Goal: Transaction & Acquisition: Book appointment/travel/reservation

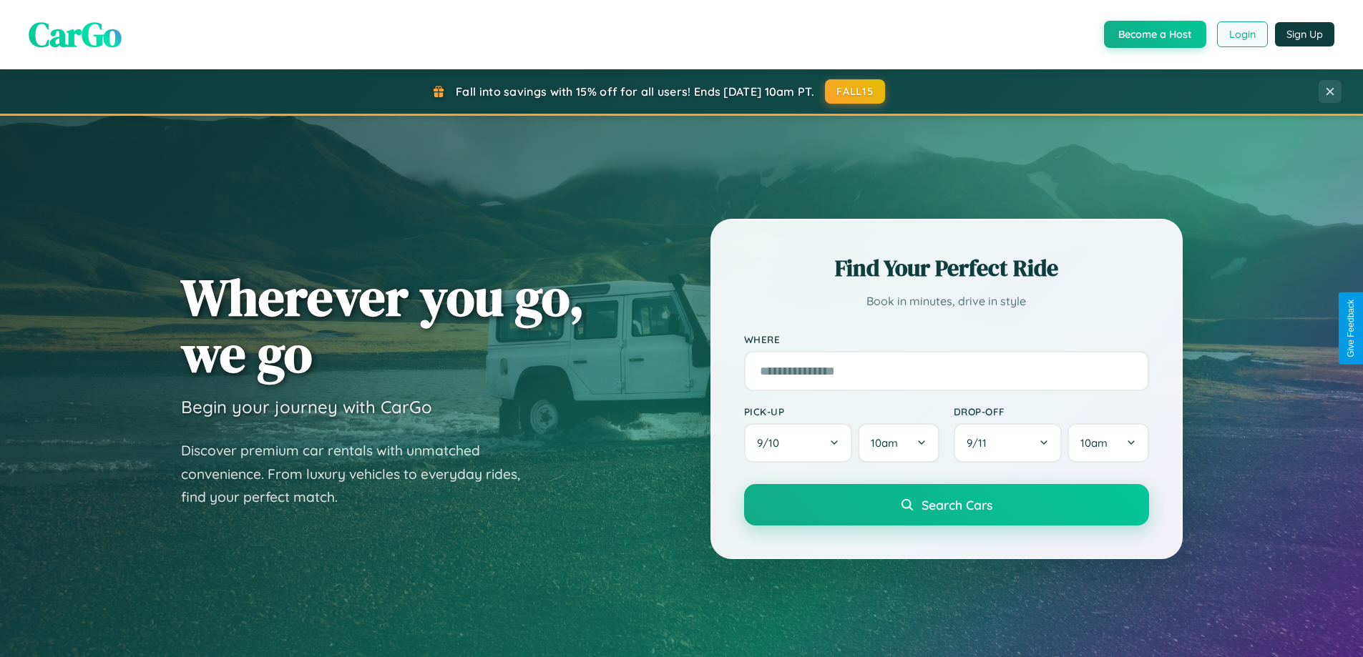
click at [1241, 34] on button "Login" at bounding box center [1242, 34] width 51 height 26
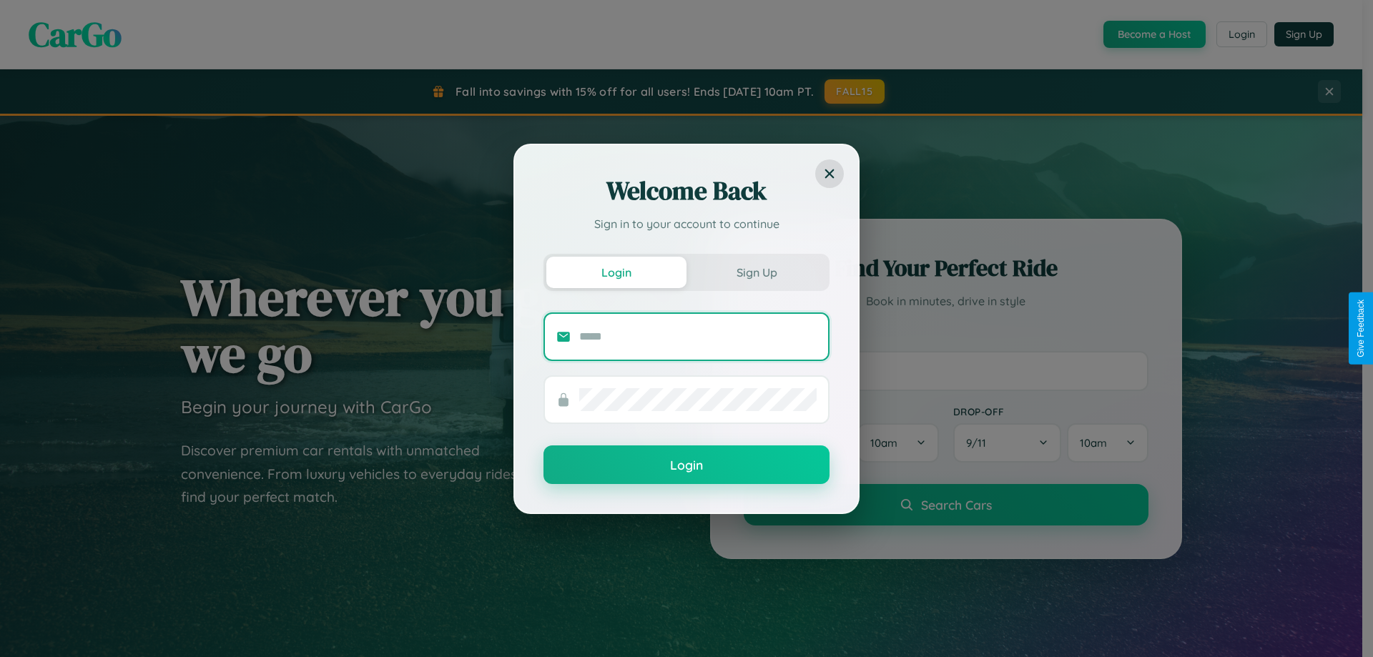
click at [698, 336] on input "text" at bounding box center [697, 336] width 237 height 23
type input "**********"
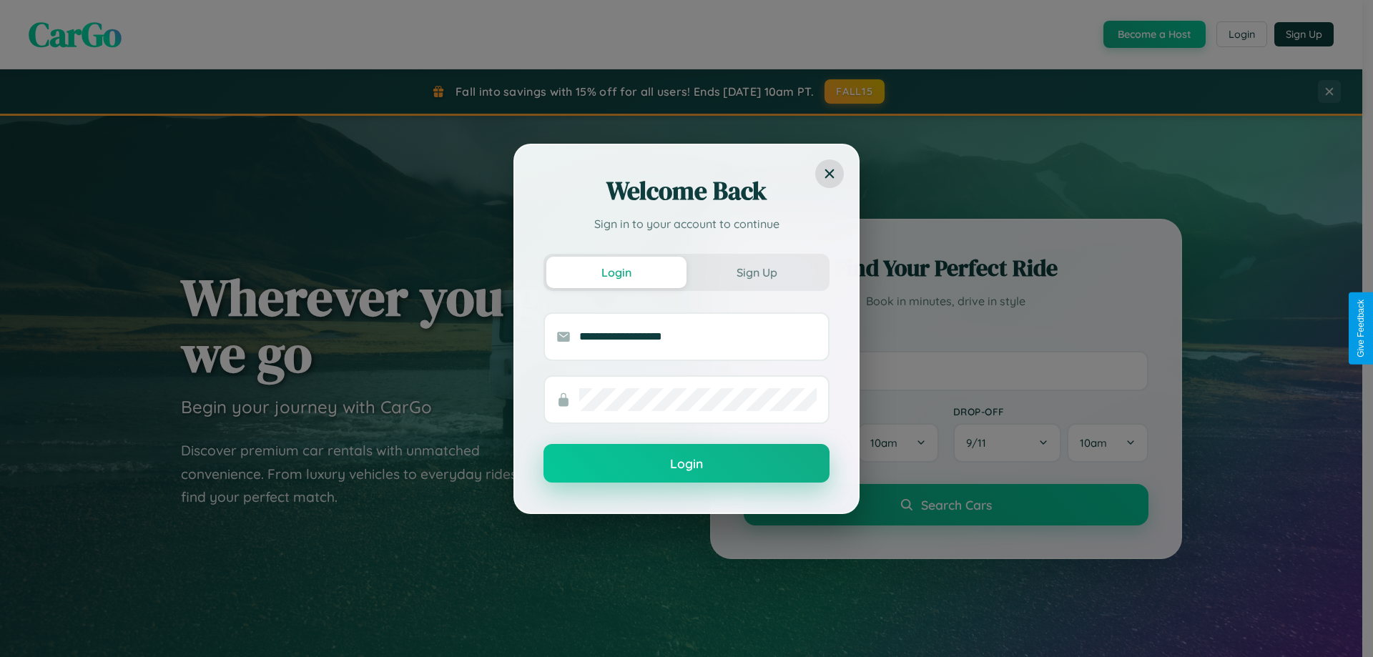
click at [687, 463] on button "Login" at bounding box center [687, 463] width 286 height 39
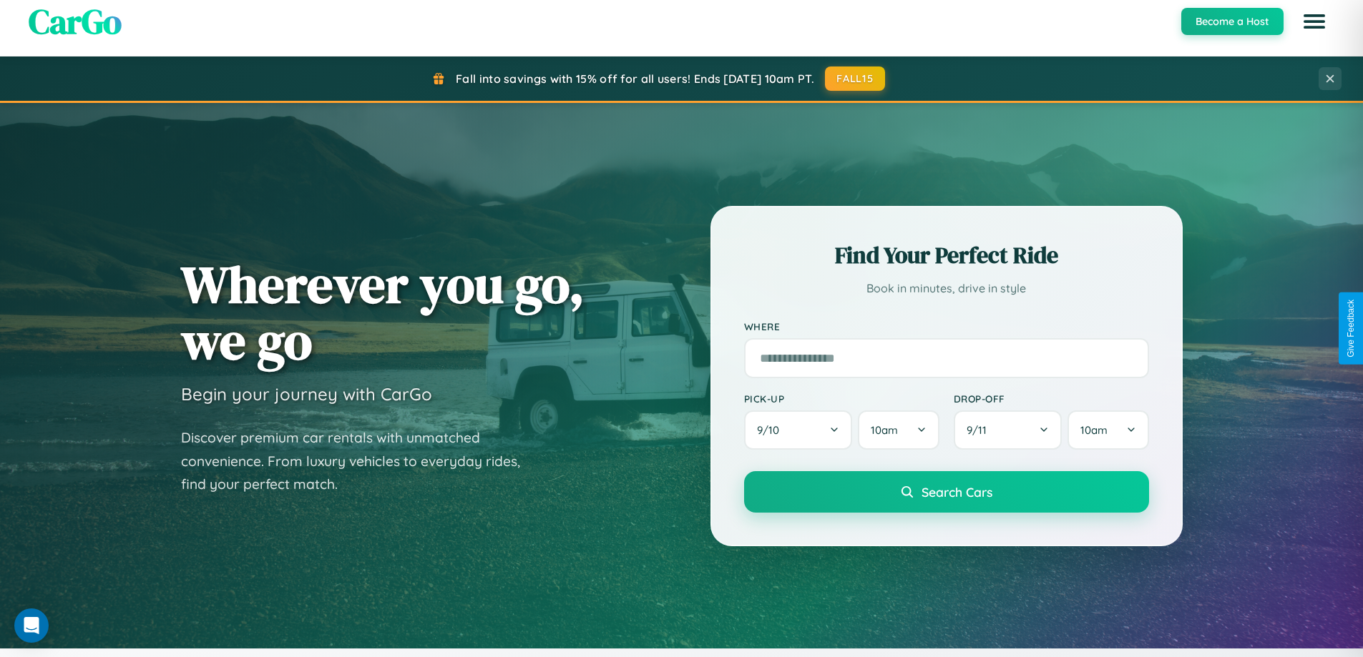
scroll to position [617, 0]
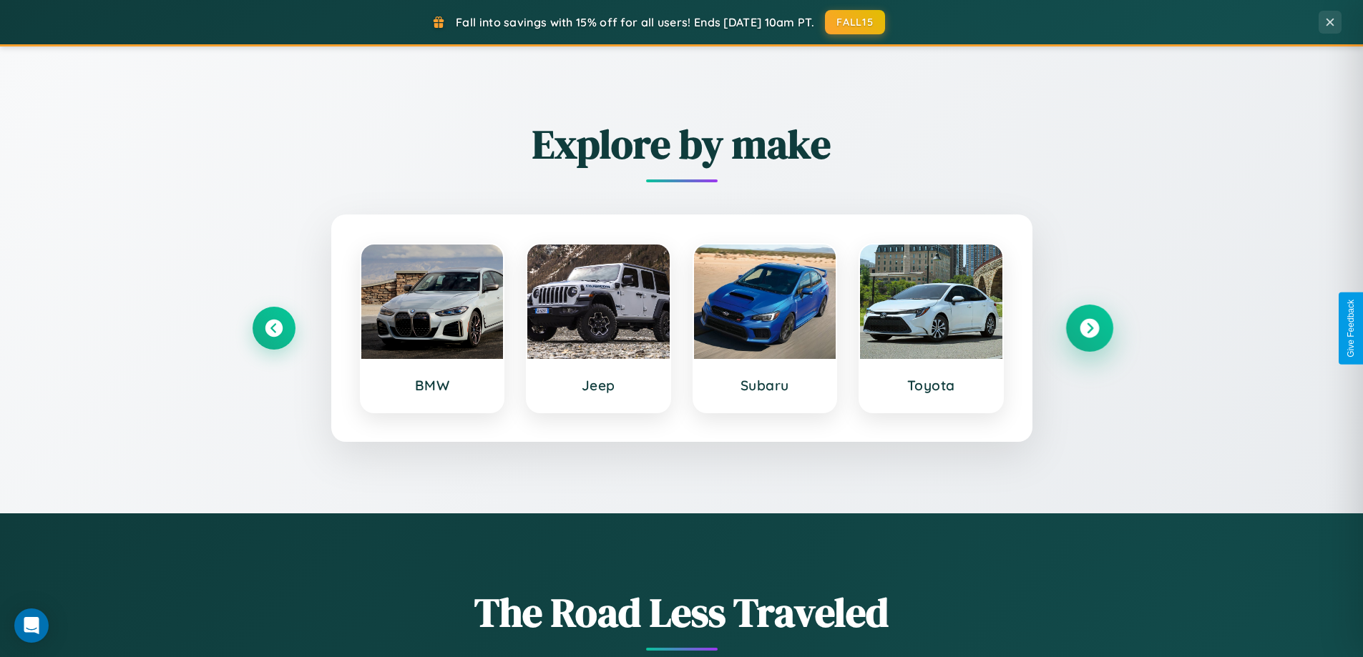
click at [1089, 328] on icon at bounding box center [1088, 328] width 19 height 19
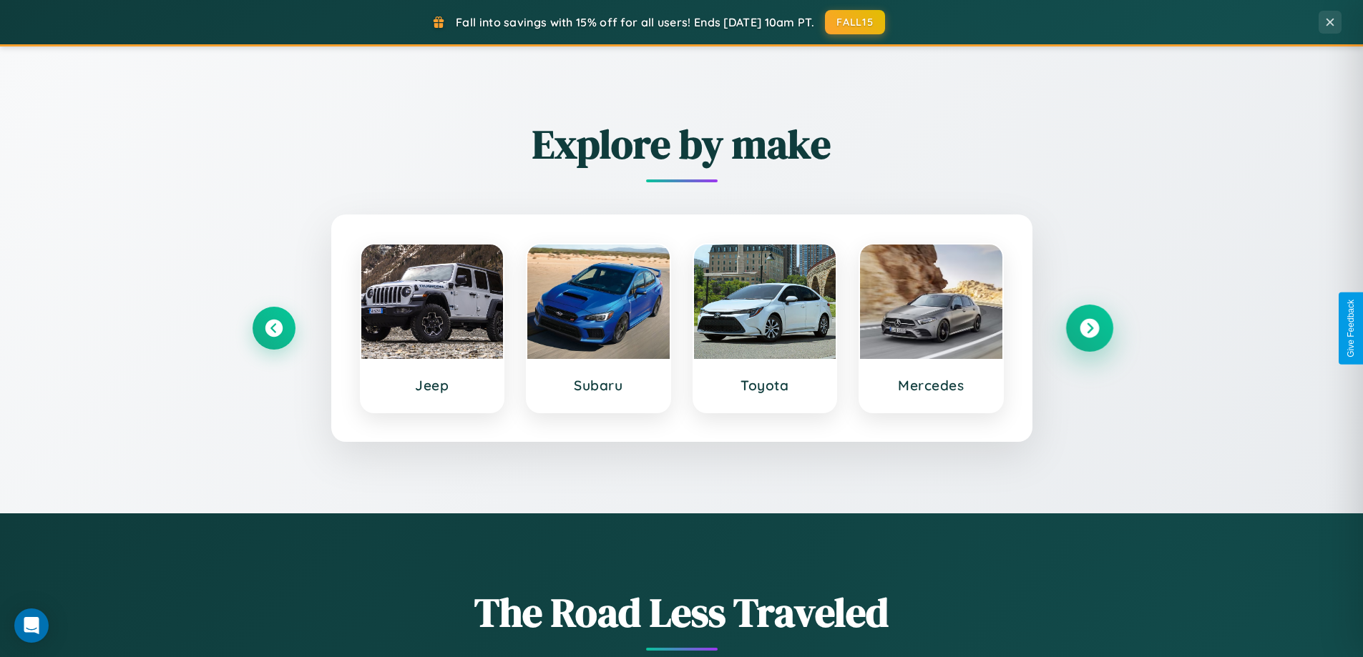
click at [1089, 328] on icon at bounding box center [1088, 328] width 19 height 19
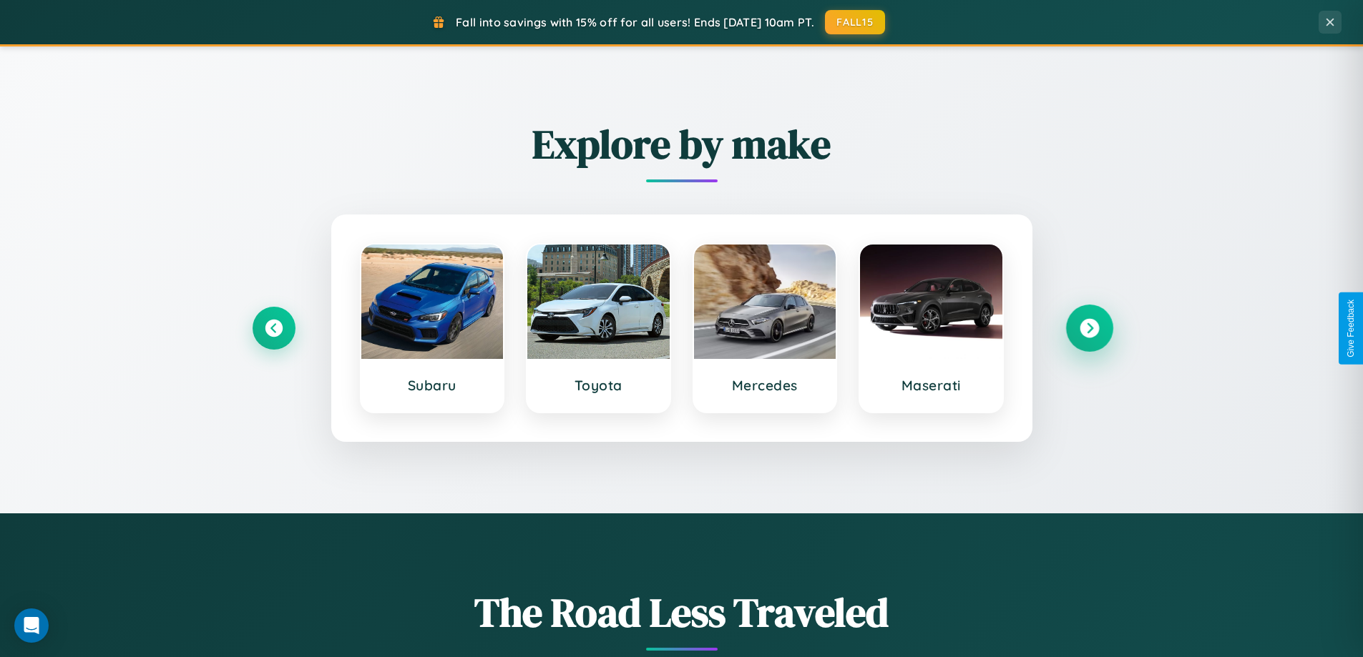
click at [1089, 328] on icon at bounding box center [1088, 328] width 19 height 19
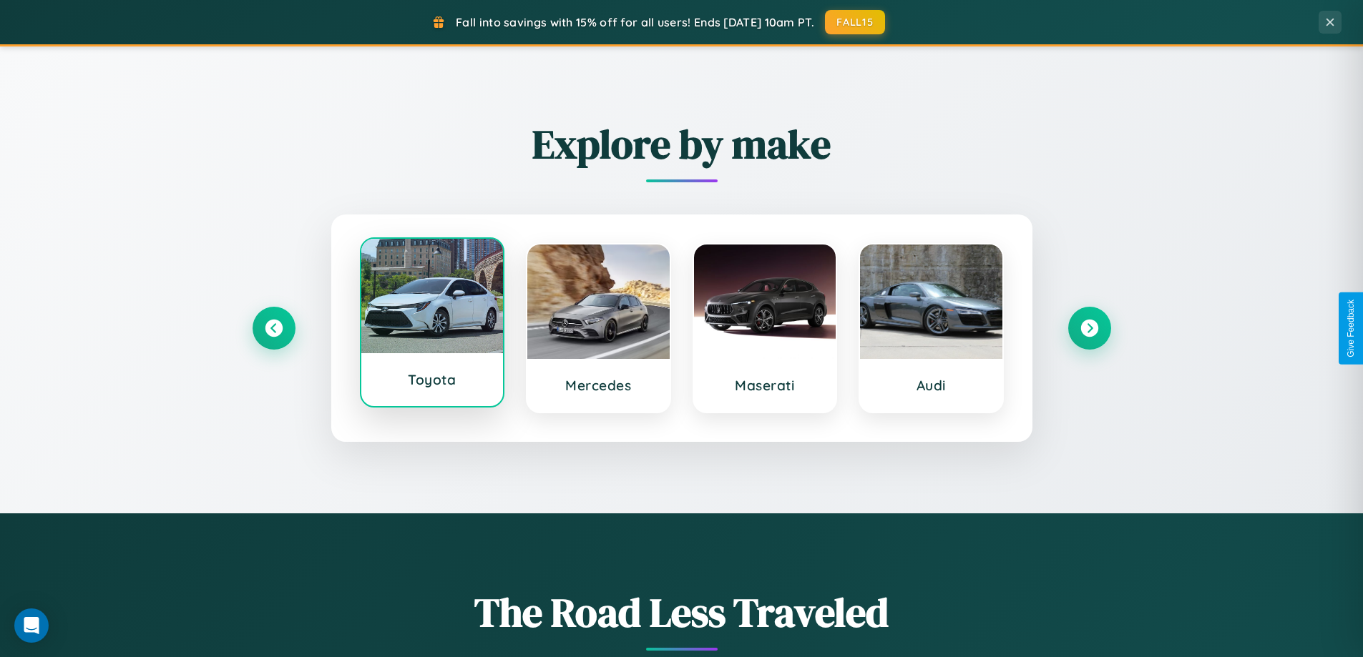
click at [431, 323] on div at bounding box center [432, 296] width 142 height 114
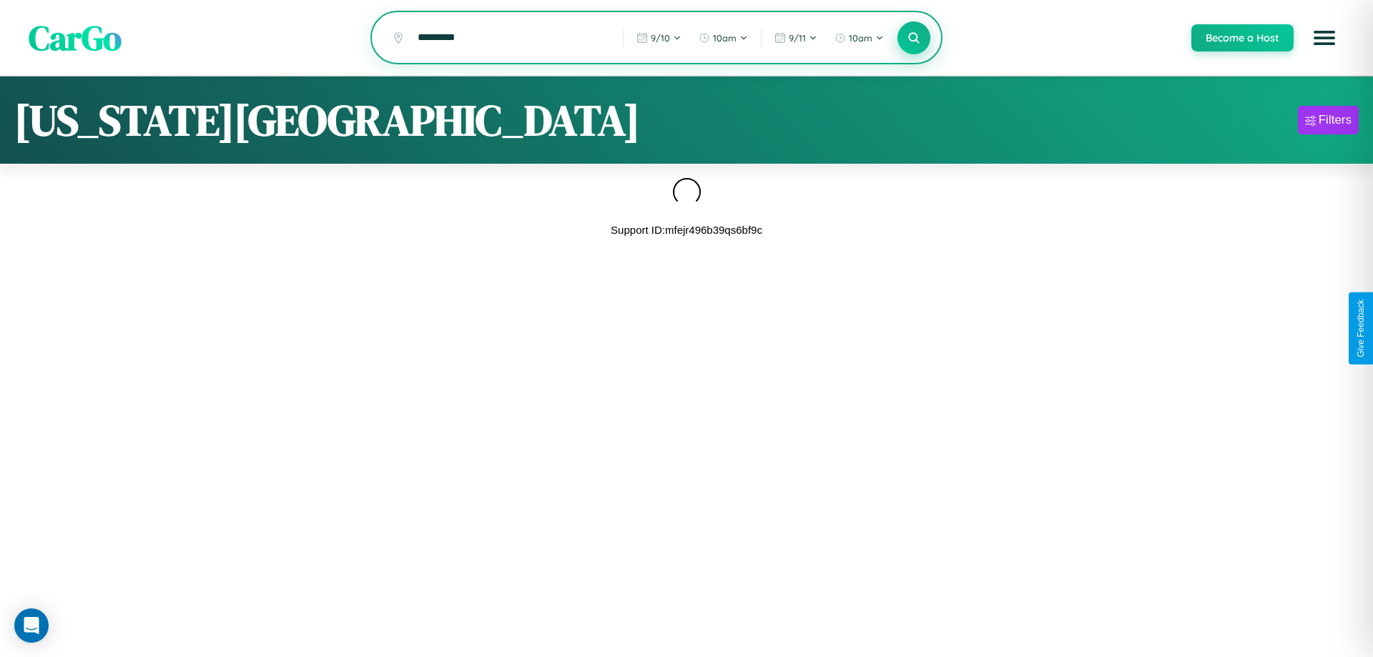
click at [913, 38] on icon at bounding box center [914, 38] width 14 height 14
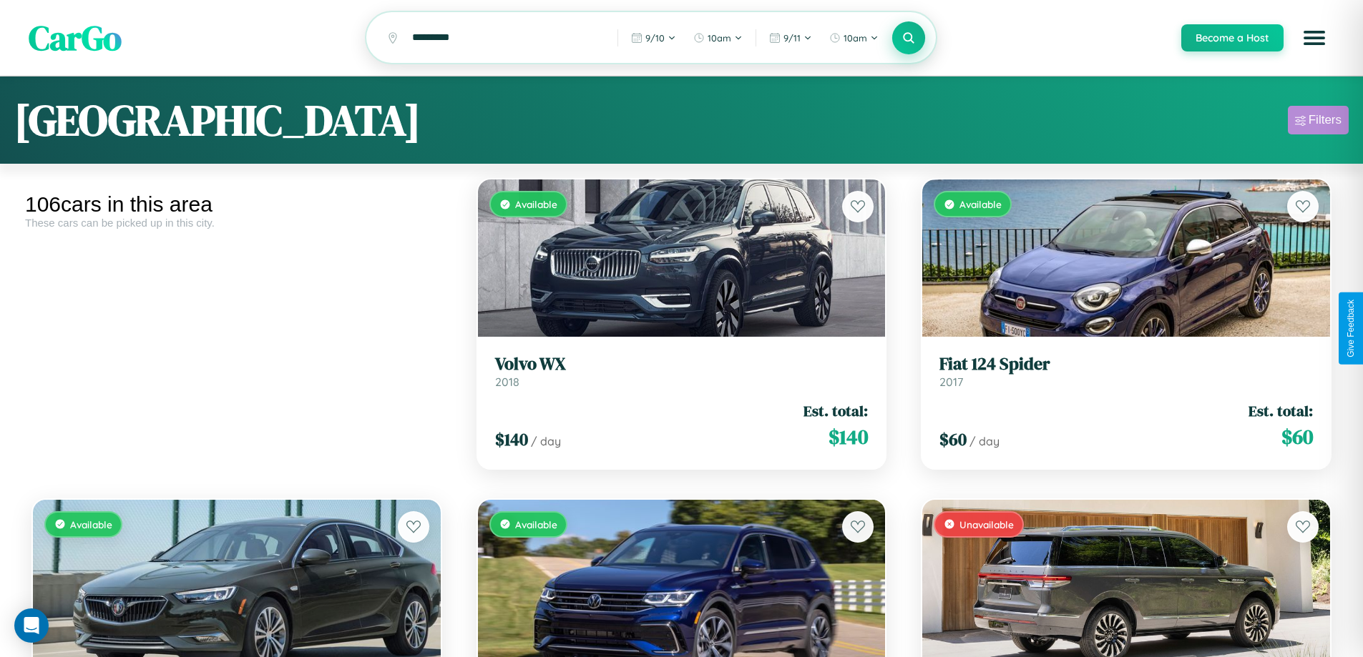
click at [1317, 122] on div "Filters" at bounding box center [1324, 120] width 33 height 14
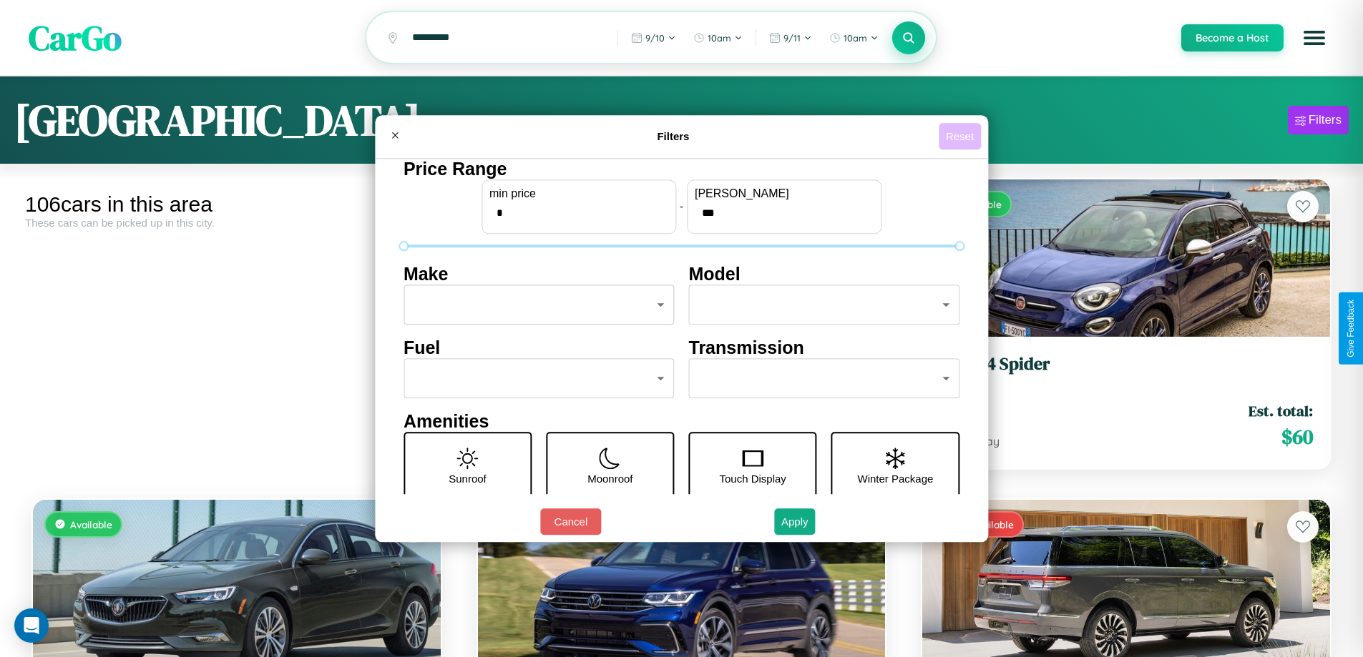
click at [961, 136] on button "Reset" at bounding box center [959, 136] width 42 height 26
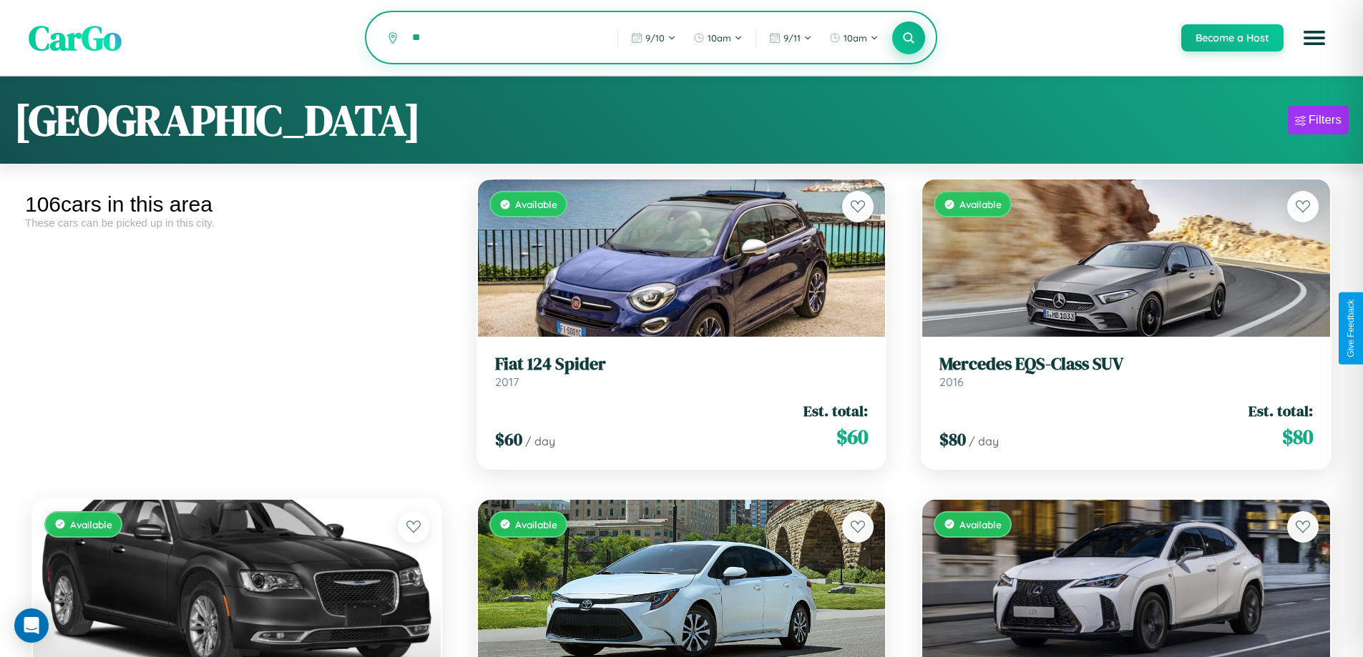
type input "*"
type input "******"
click at [908, 39] on icon at bounding box center [909, 38] width 14 height 14
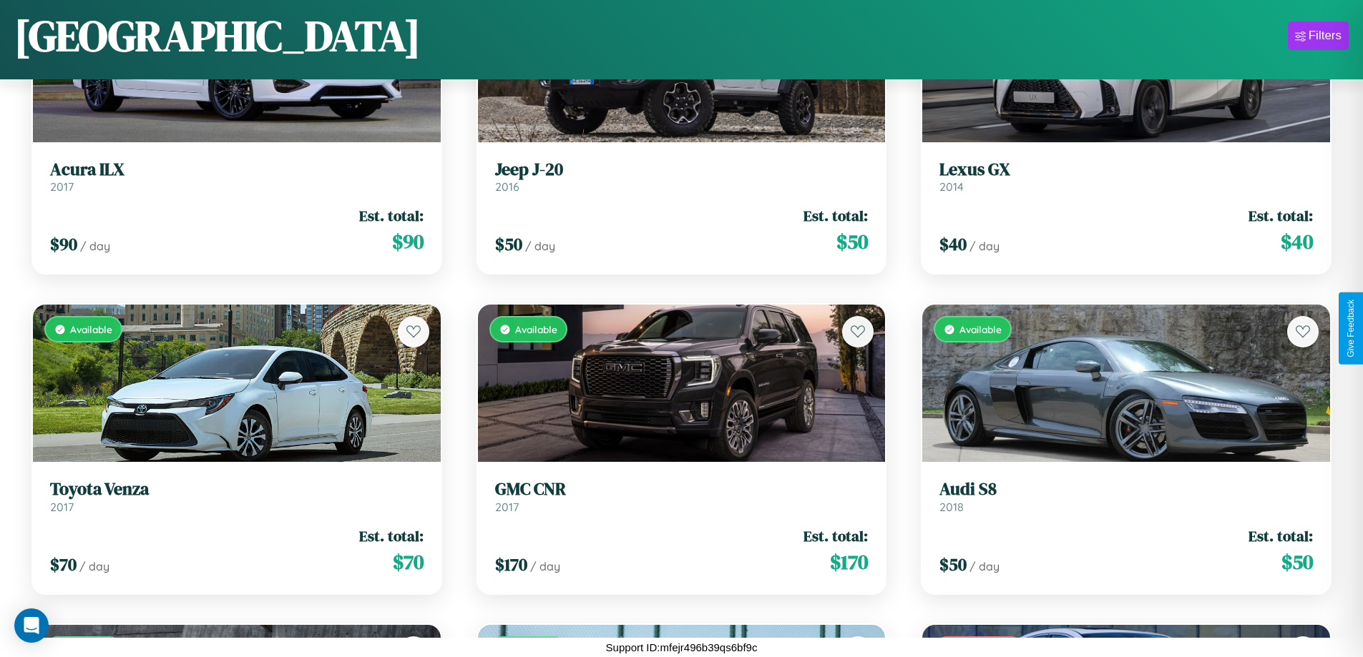
scroll to position [4364, 0]
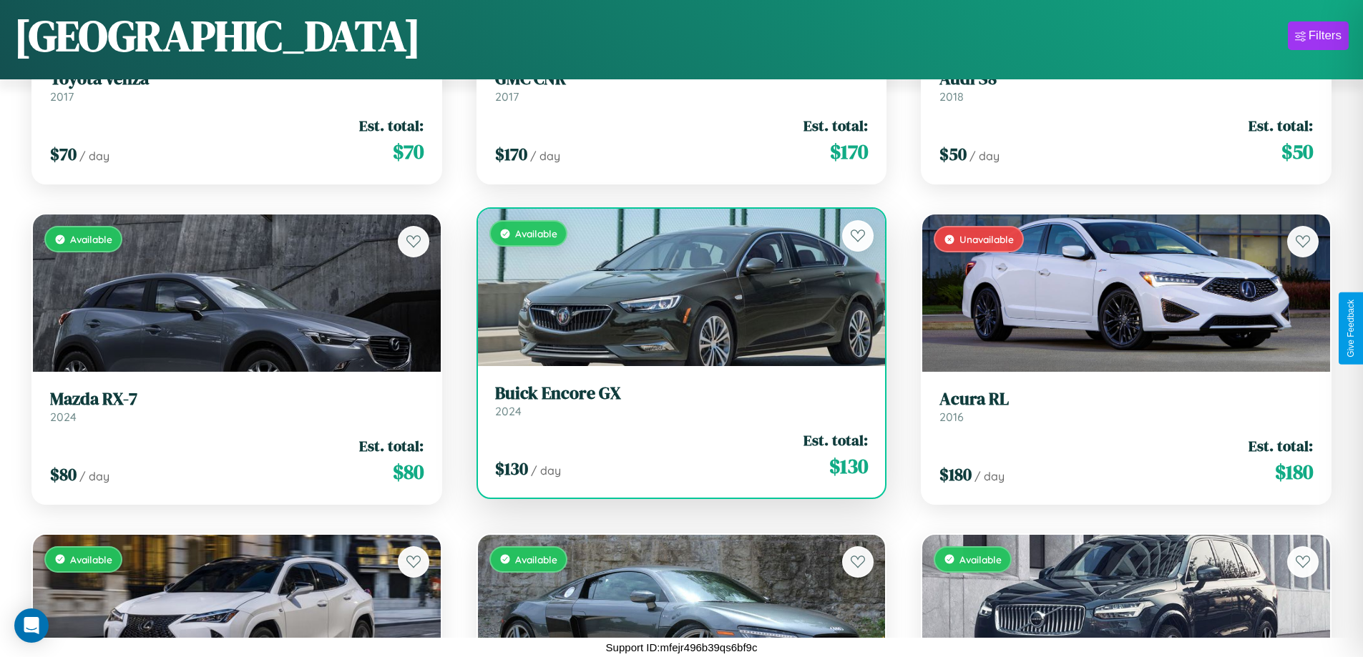
click at [675, 401] on h3 "Buick Encore GX" at bounding box center [681, 393] width 373 height 21
